Goal: Transaction & Acquisition: Subscribe to service/newsletter

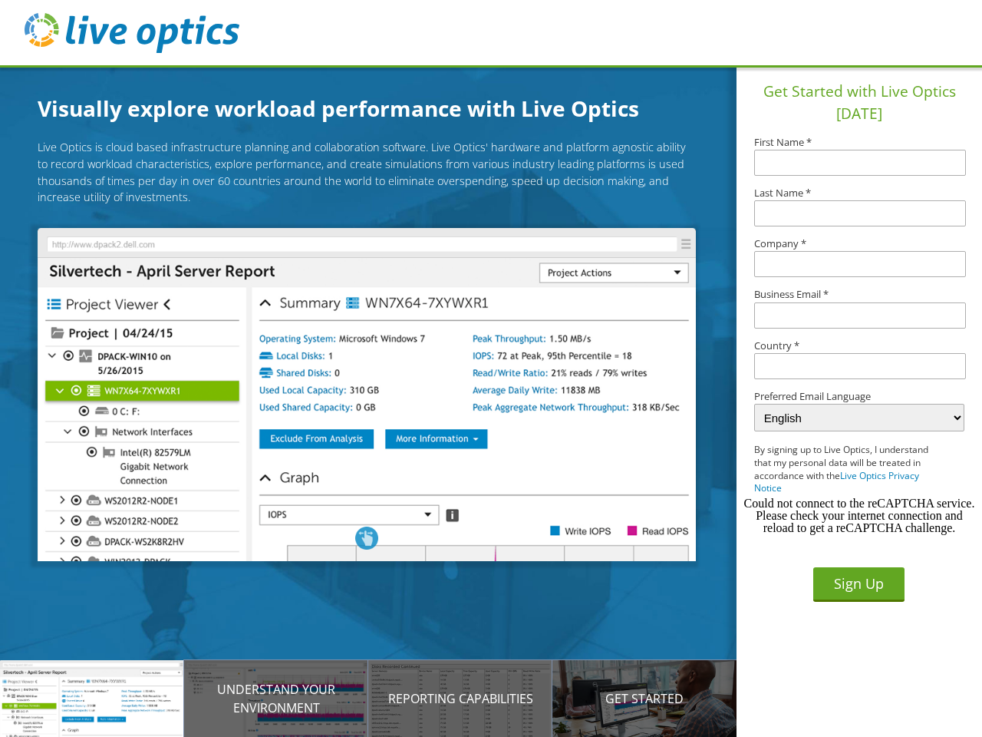
click at [378, 397] on img at bounding box center [367, 394] width 658 height 333
click at [92, 698] on p "Introducing Live Optics" at bounding box center [92, 698] width 184 height 18
click at [276, 698] on p "Understand your environment" at bounding box center [276, 698] width 184 height 37
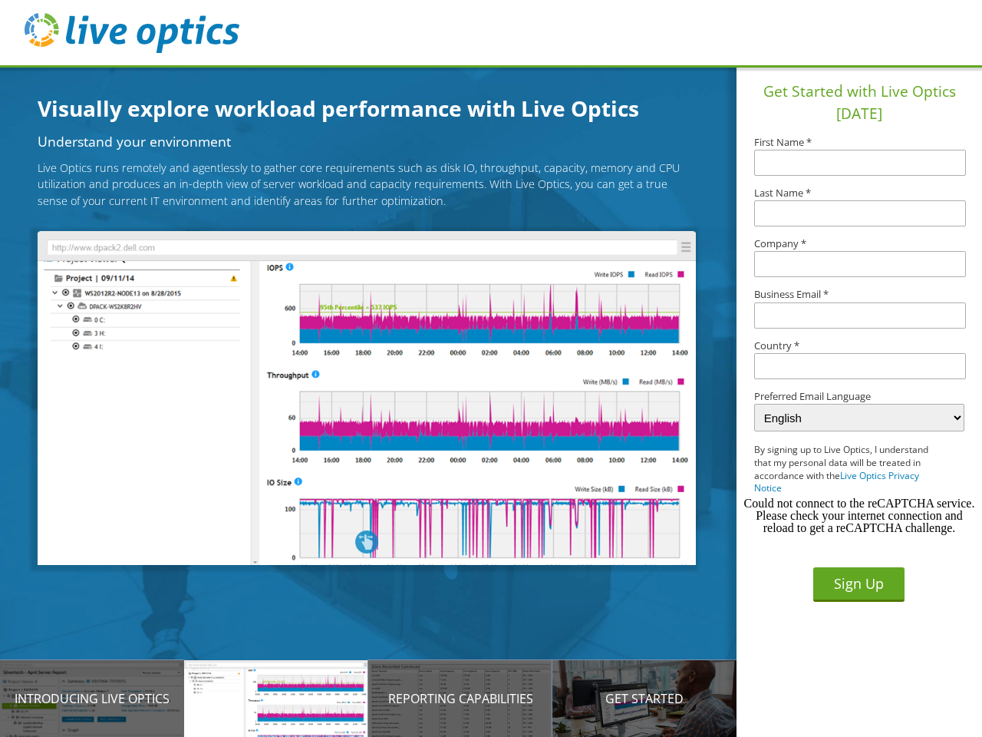
click at [460, 698] on p "Reporting Capabilities" at bounding box center [460, 698] width 184 height 18
click at [645, 698] on p "Get Started" at bounding box center [644, 698] width 184 height 18
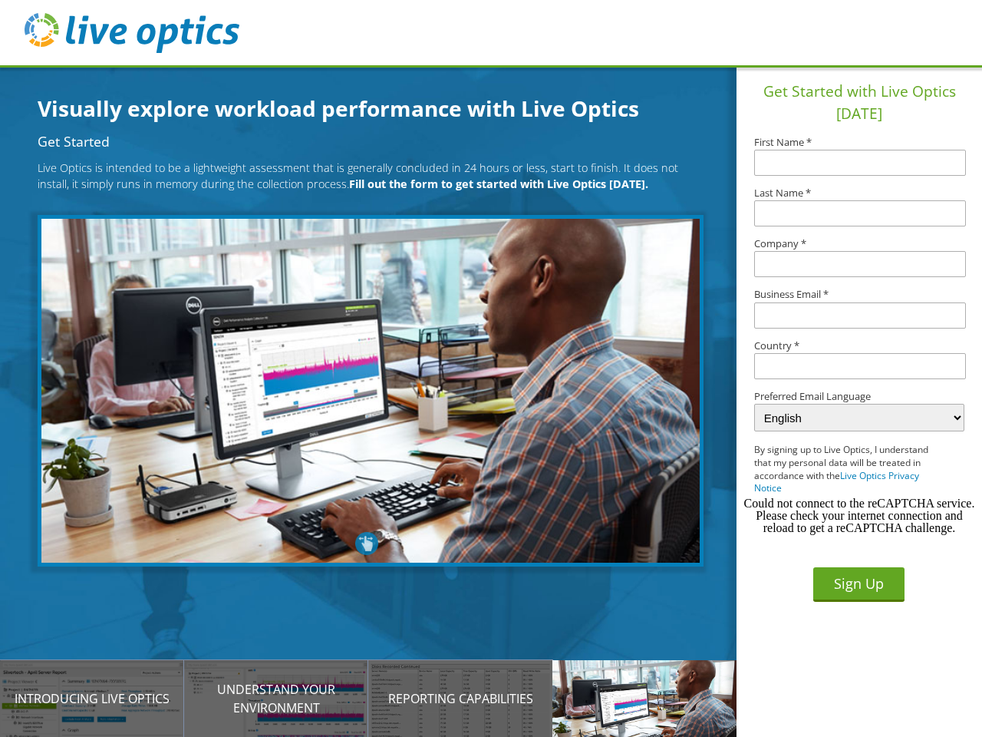
click at [860, 366] on input "text" at bounding box center [860, 366] width 212 height 26
click at [859, 584] on button "Sign Up" at bounding box center [858, 584] width 91 height 35
click at [859, 516] on div "Could not connect to the reCAPTCHA service. Please check your internet connecti…" at bounding box center [859, 515] width 233 height 37
